Goal: Entertainment & Leisure: Consume media (video, audio)

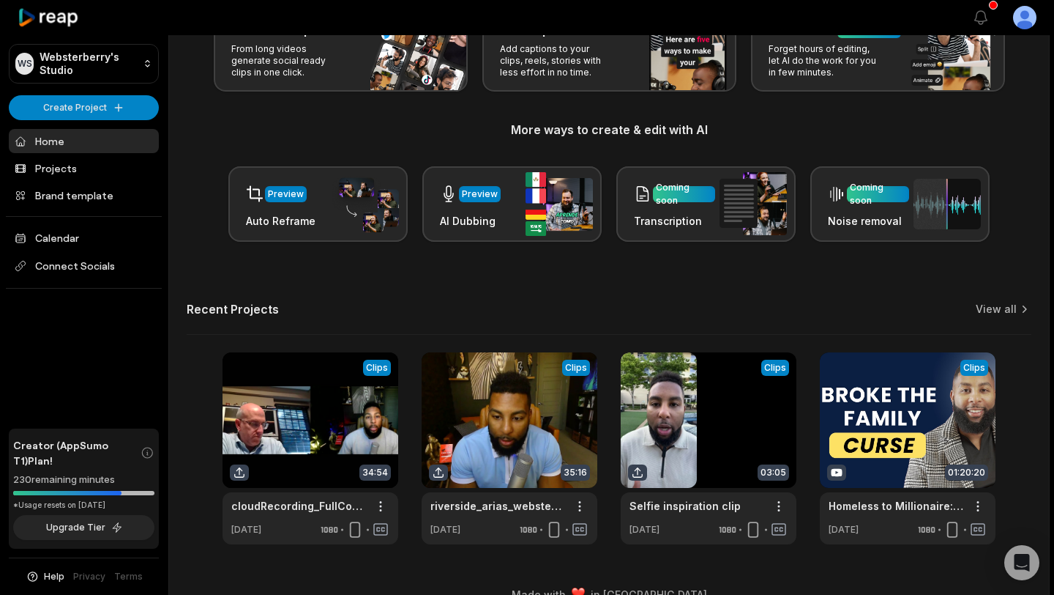
scroll to position [136, 0]
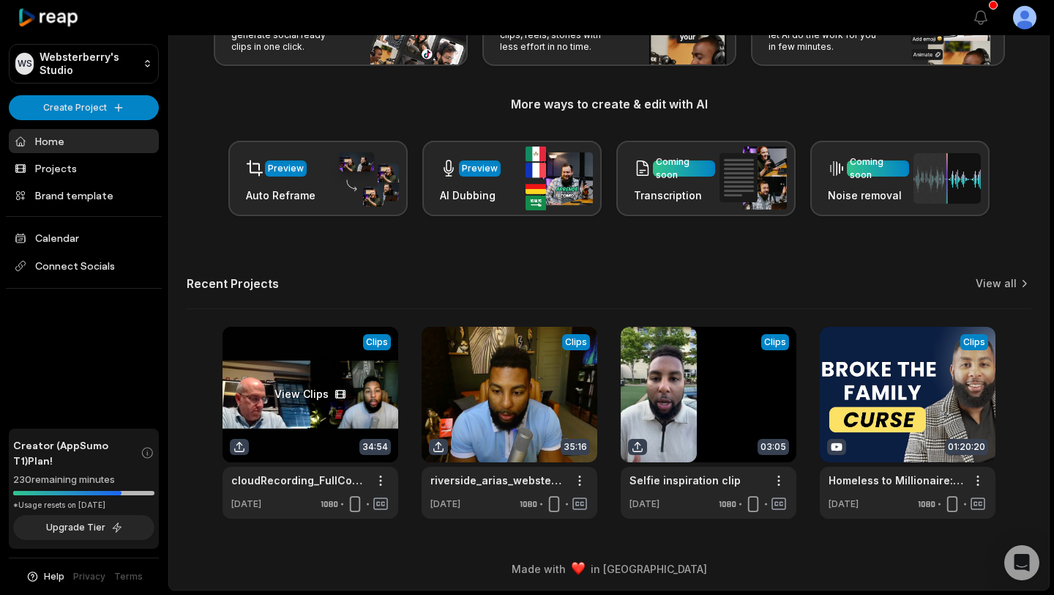
click at [299, 398] on link at bounding box center [311, 423] width 176 height 192
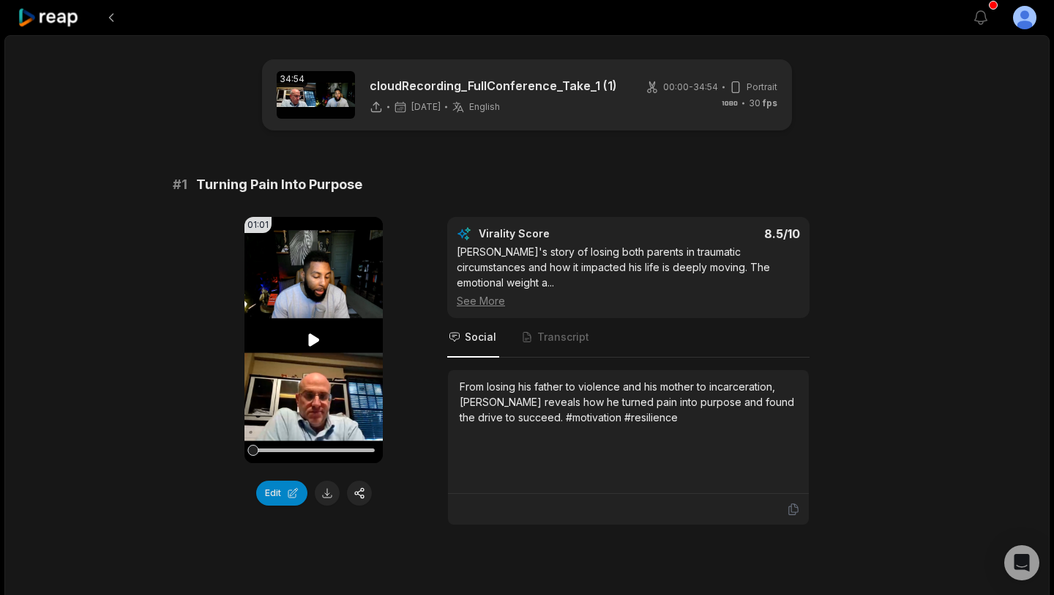
click at [318, 336] on icon at bounding box center [314, 340] width 18 height 18
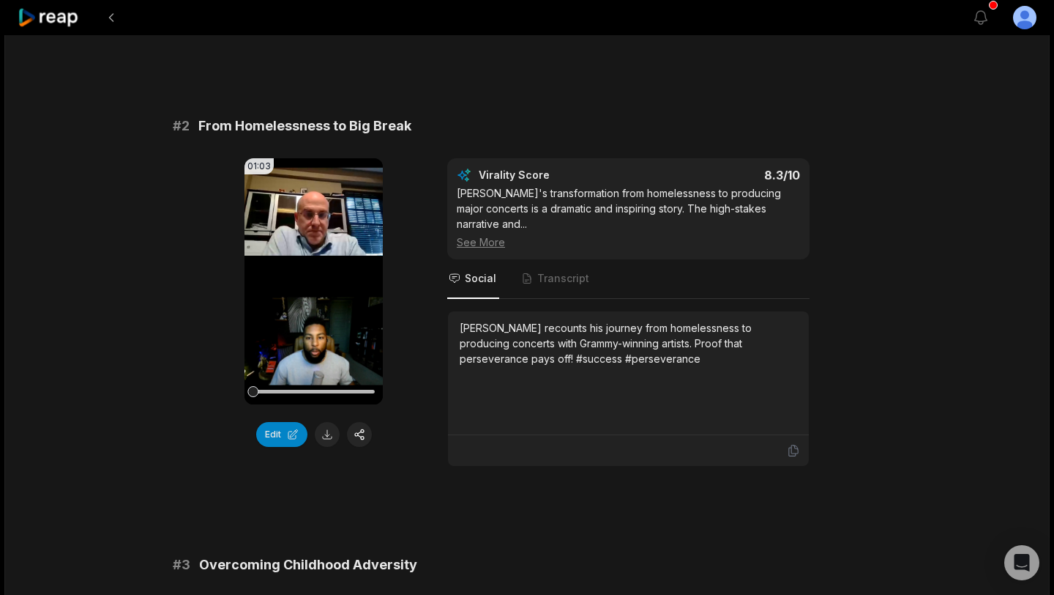
scroll to position [496, 0]
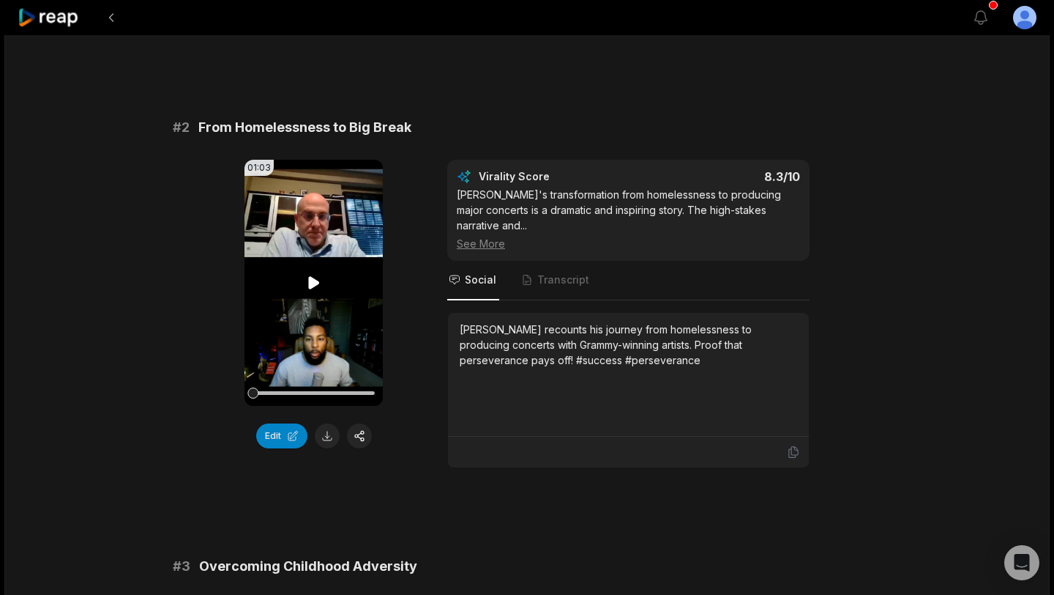
click at [314, 276] on icon at bounding box center [313, 282] width 11 height 12
click at [314, 274] on icon at bounding box center [314, 283] width 18 height 18
click at [314, 276] on icon at bounding box center [313, 282] width 11 height 12
click at [314, 274] on icon at bounding box center [314, 283] width 18 height 18
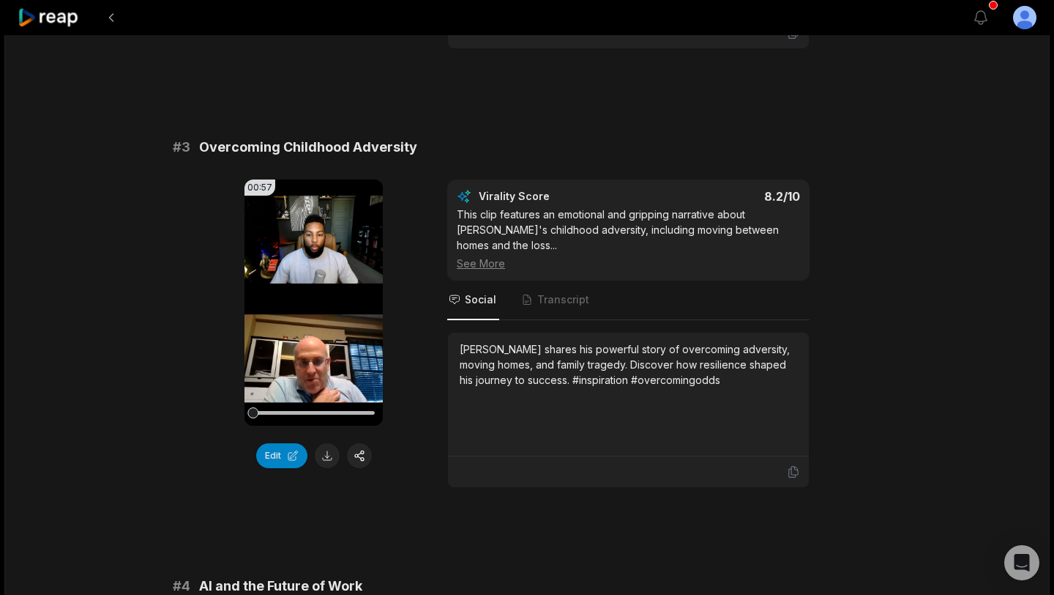
scroll to position [922, 0]
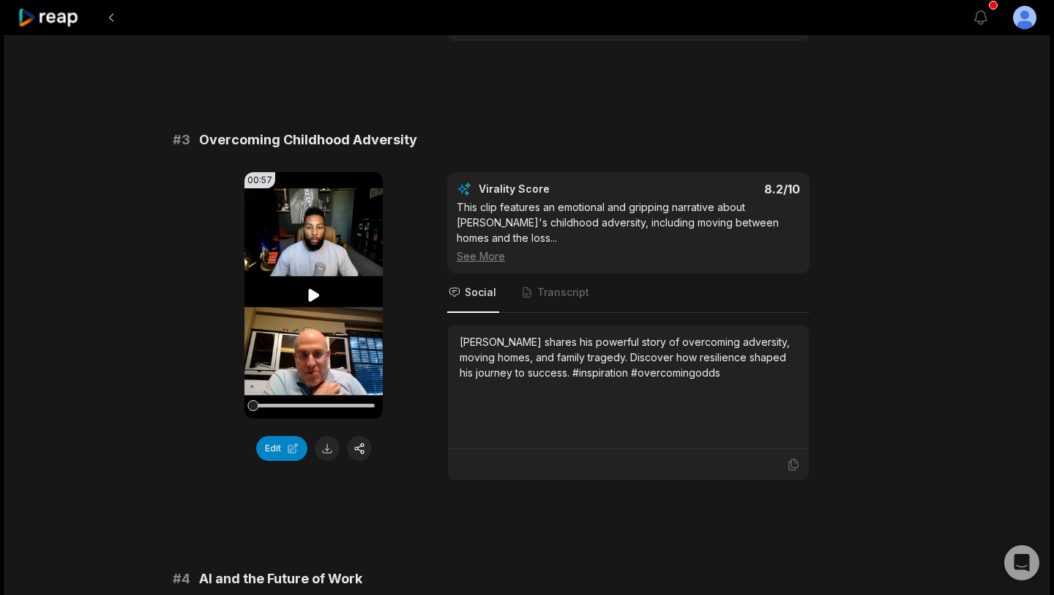
click at [313, 289] on icon at bounding box center [313, 295] width 11 height 12
click at [313, 286] on icon at bounding box center [314, 295] width 18 height 18
click at [313, 289] on icon at bounding box center [313, 295] width 11 height 12
click at [313, 286] on icon at bounding box center [314, 295] width 18 height 18
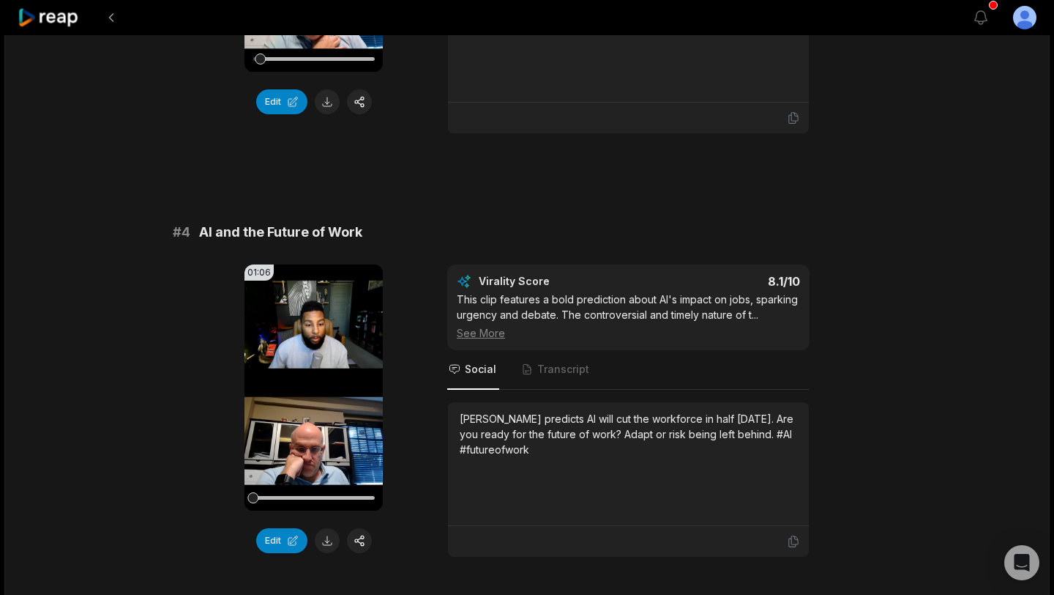
scroll to position [1281, 0]
